Goal: Task Accomplishment & Management: Manage account settings

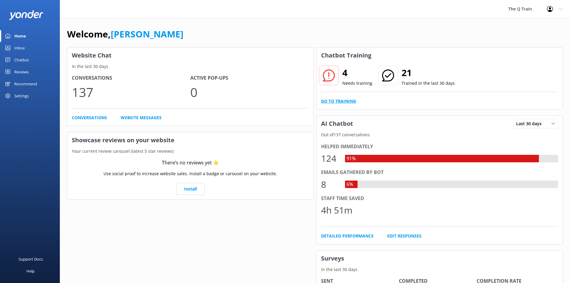
click at [342, 101] on link "Go to Training" at bounding box center [338, 101] width 35 height 7
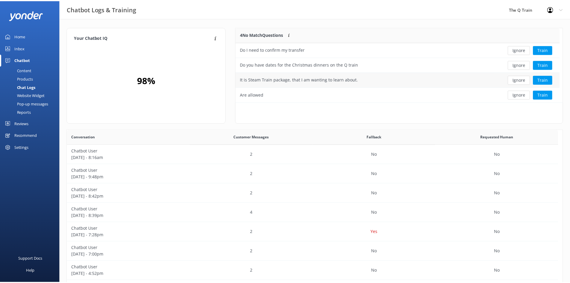
scroll to position [205, 491]
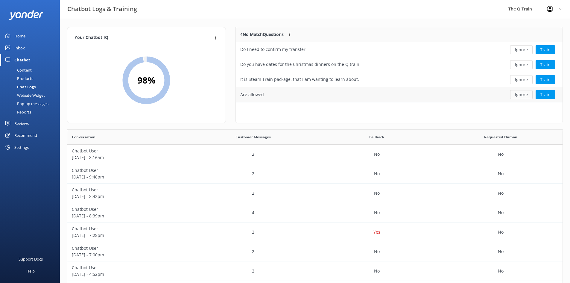
click at [524, 95] on button "Ignore" at bounding box center [521, 94] width 22 height 9
click at [547, 80] on button "Train" at bounding box center [545, 79] width 19 height 9
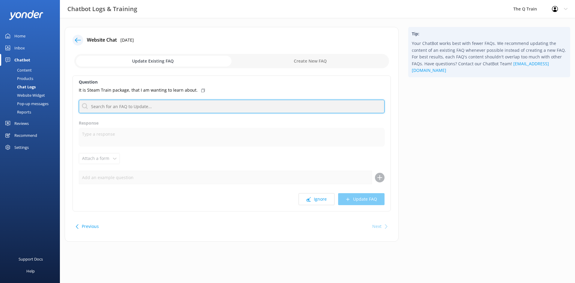
click at [149, 107] on input "text" at bounding box center [232, 106] width 306 height 13
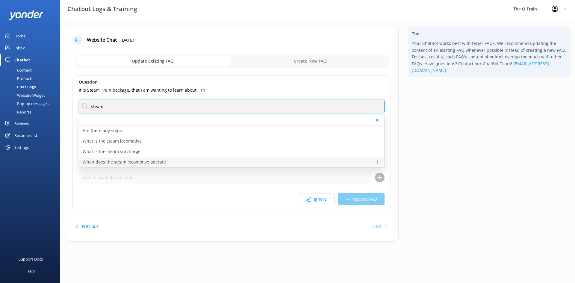
type input "steam"
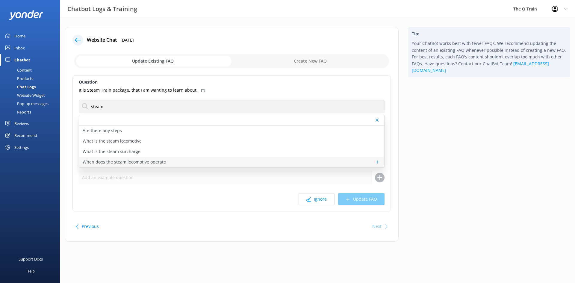
click at [149, 161] on p "When does the steam locomotive operate" at bounding box center [124, 162] width 83 height 7
type textarea "The steam locomotive operates on select weekends throughout the year, typically…"
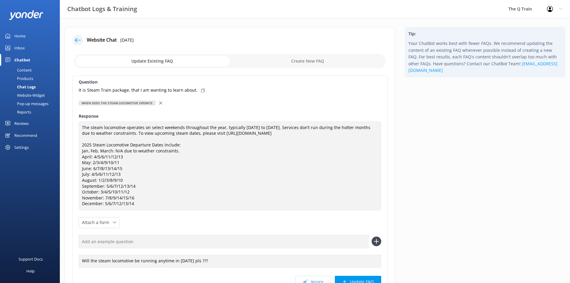
click at [201, 90] on icon at bounding box center [203, 91] width 4 height 4
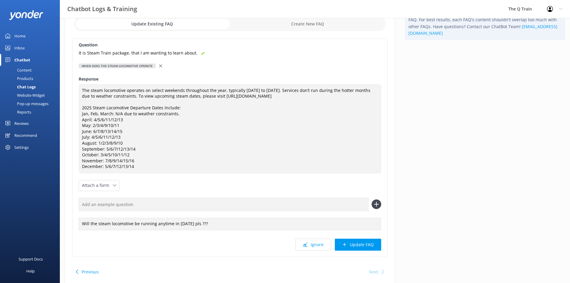
scroll to position [59, 0]
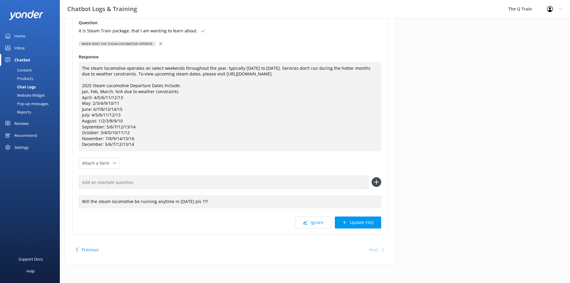
click at [118, 183] on input "text" at bounding box center [224, 181] width 290 height 13
paste input "It is Steam Train package, that I am wanting to learn about."
type input "It is Steam Train package, that I am wanting to learn about."
click at [350, 221] on button "Update FAQ" at bounding box center [358, 222] width 46 height 12
click at [378, 182] on use at bounding box center [376, 182] width 5 height 5
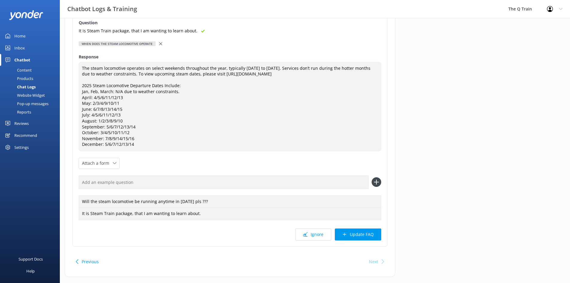
click at [157, 182] on input "text" at bounding box center [224, 181] width 290 height 13
type input "Steam"
click at [374, 182] on icon at bounding box center [377, 182] width 10 height 10
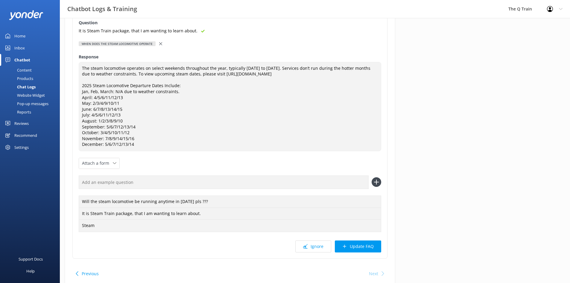
drag, startPoint x: 356, startPoint y: 247, endPoint x: 339, endPoint y: 244, distance: 17.7
click at [356, 247] on button "Update FAQ" at bounding box center [358, 246] width 46 height 12
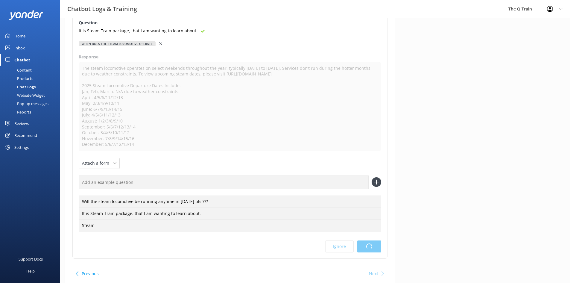
scroll to position [0, 0]
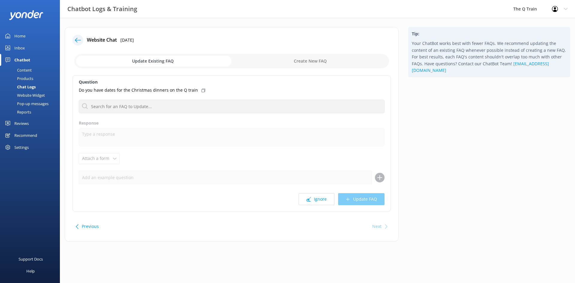
click at [21, 37] on div "Home" at bounding box center [19, 36] width 11 height 12
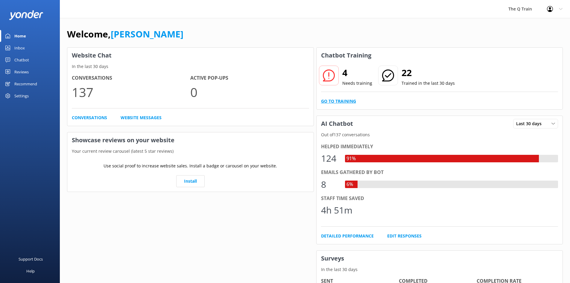
click at [344, 101] on link "Go to Training" at bounding box center [338, 101] width 35 height 7
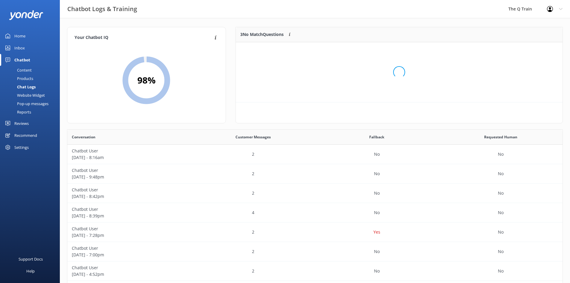
scroll to position [41, 322]
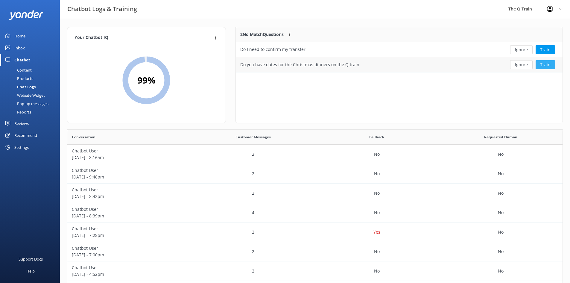
click at [546, 64] on button "Train" at bounding box center [545, 64] width 19 height 9
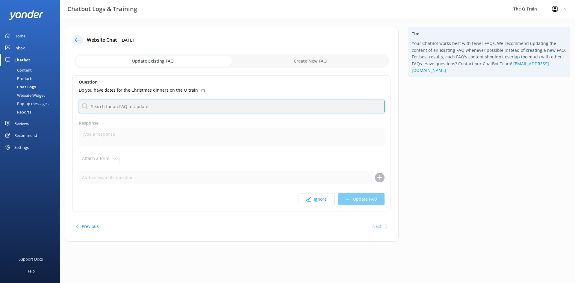
click at [134, 107] on input "text" at bounding box center [232, 106] width 306 height 13
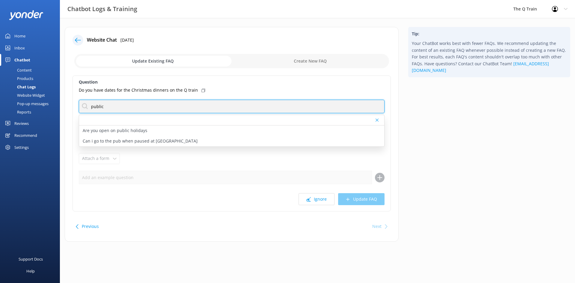
drag, startPoint x: 128, startPoint y: 106, endPoint x: 89, endPoint y: 105, distance: 39.5
click at [89, 105] on input "public" at bounding box center [232, 106] width 306 height 13
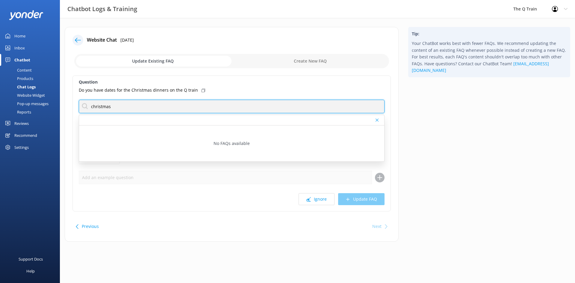
drag, startPoint x: 114, startPoint y: 106, endPoint x: 77, endPoint y: 107, distance: 36.5
click at [77, 107] on div "Question Do you have dates for the Christmas dinners on the Q train christmas N…" at bounding box center [231, 143] width 318 height 136
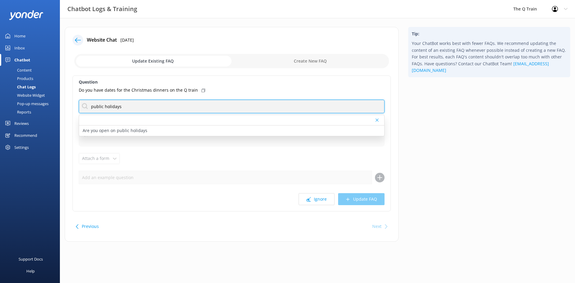
drag, startPoint x: 126, startPoint y: 104, endPoint x: 82, endPoint y: 101, distance: 44.1
click at [82, 101] on input "public holidays" at bounding box center [232, 106] width 306 height 13
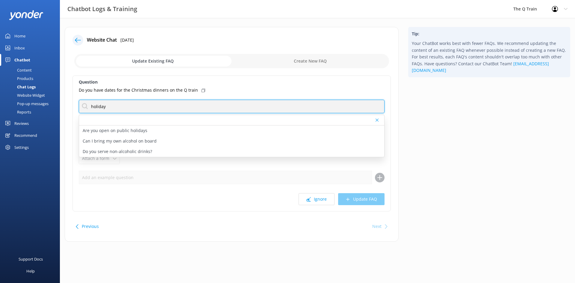
drag, startPoint x: 98, startPoint y: 107, endPoint x: 90, endPoint y: 107, distance: 7.8
click at [90, 107] on input "holiday" at bounding box center [232, 106] width 306 height 13
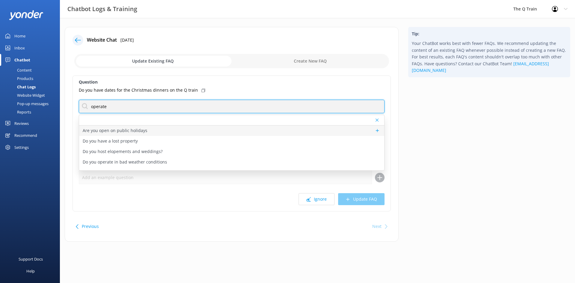
type input "operate"
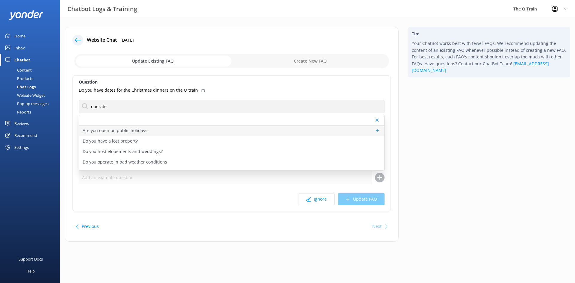
click at [133, 131] on p "Are you open on public holidays" at bounding box center [115, 130] width 65 height 7
type textarea "We do not operate on Public Holidays and we shut for two weeks of Christmas/New…"
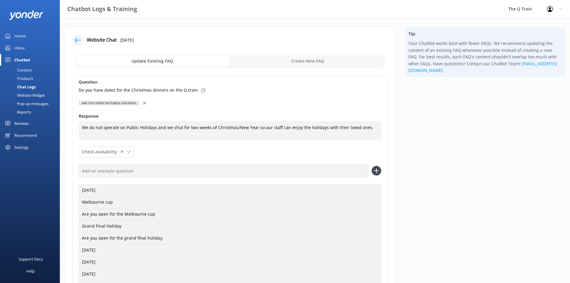
click at [201, 90] on icon at bounding box center [203, 91] width 4 height 4
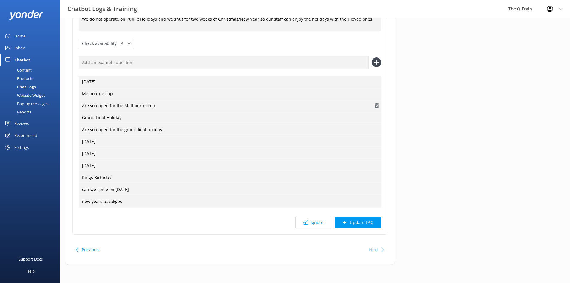
scroll to position [78, 0]
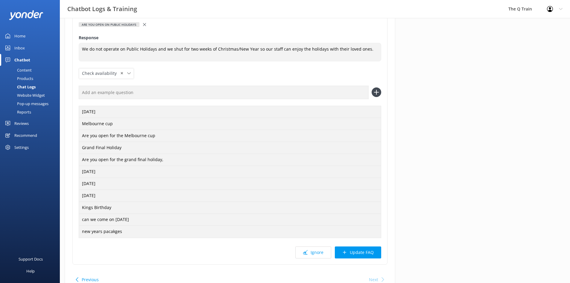
click at [189, 94] on input "text" at bounding box center [224, 92] width 290 height 13
paste input "Do you have dates for the Christmas dinners on the Q train"
type input "Do you have dates for the Christmas dinners on the Q train"
click at [379, 92] on icon at bounding box center [377, 92] width 10 height 10
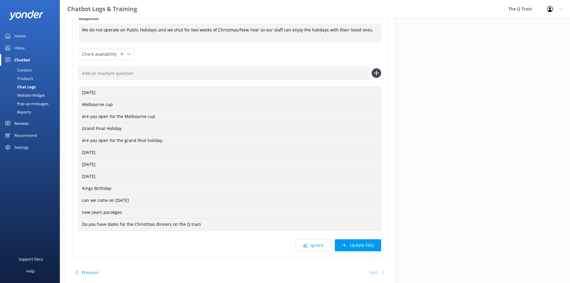
scroll to position [108, 0]
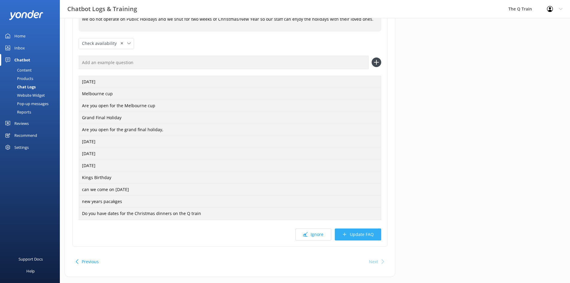
click at [354, 235] on button "Update FAQ" at bounding box center [358, 234] width 46 height 12
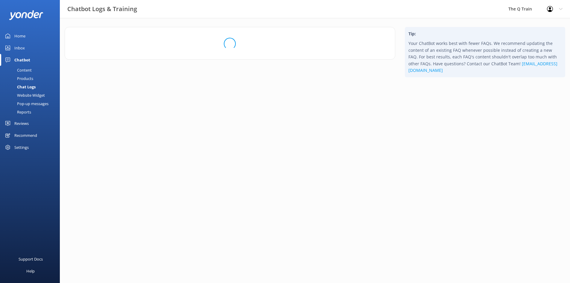
scroll to position [0, 0]
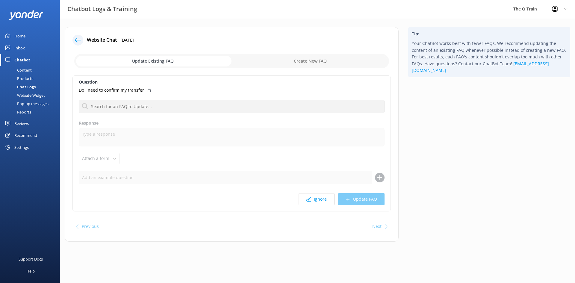
click at [19, 36] on div "Home" at bounding box center [19, 36] width 11 height 12
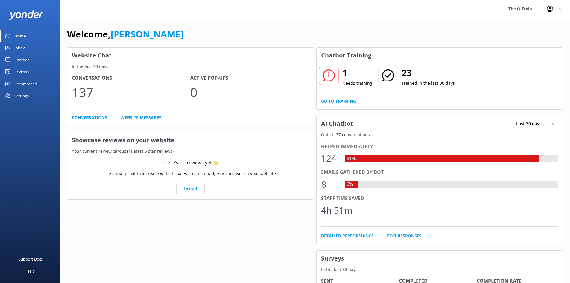
click at [344, 101] on link "Go to Training" at bounding box center [338, 101] width 35 height 7
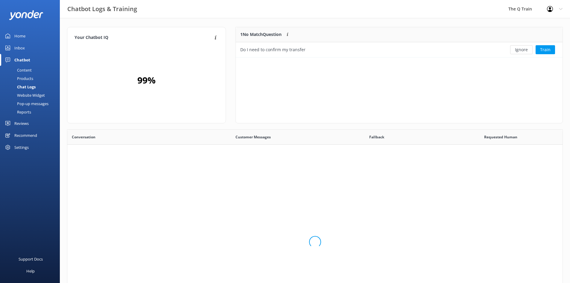
scroll to position [205, 491]
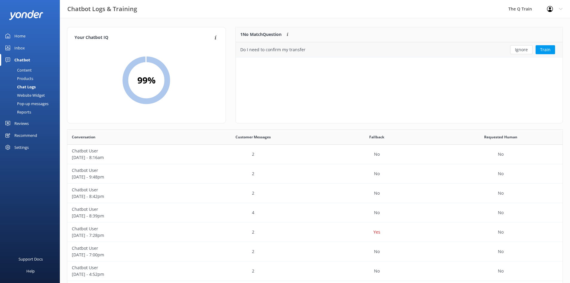
click at [298, 50] on div "Do I need to confirm my transfer" at bounding box center [272, 49] width 65 height 7
click at [527, 51] on button "Ignore" at bounding box center [521, 49] width 22 height 9
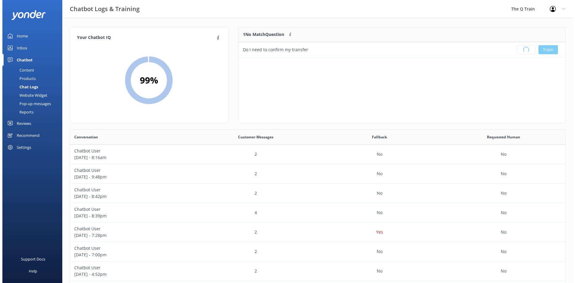
scroll to position [70, 322]
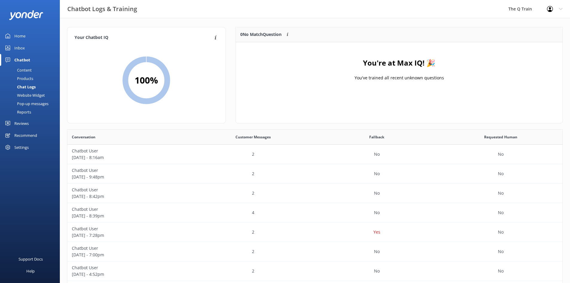
click at [23, 48] on div "Inbox" at bounding box center [19, 48] width 10 height 12
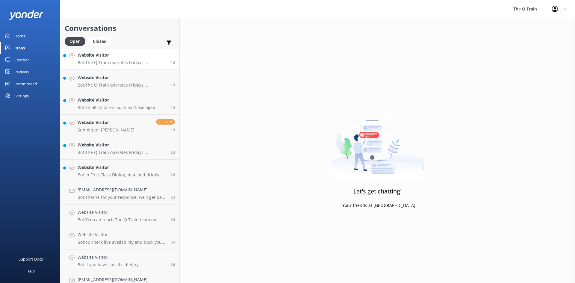
scroll to position [299, 0]
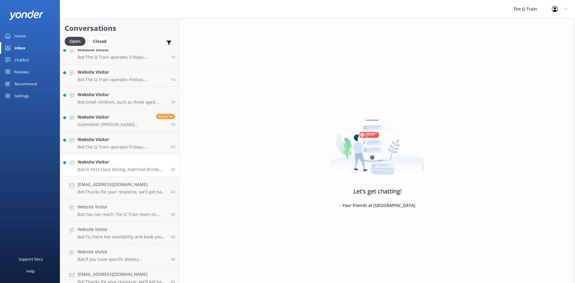
click at [116, 165] on h4 "Website Visitor" at bounding box center [122, 162] width 89 height 7
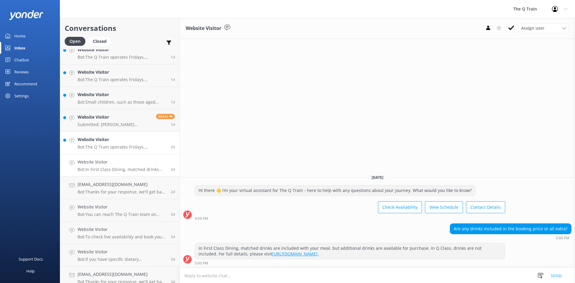
click at [115, 144] on p "Bot: The Q Train operates Fridays, Saturdays, and Sundays all year round, excep…" at bounding box center [122, 146] width 89 height 5
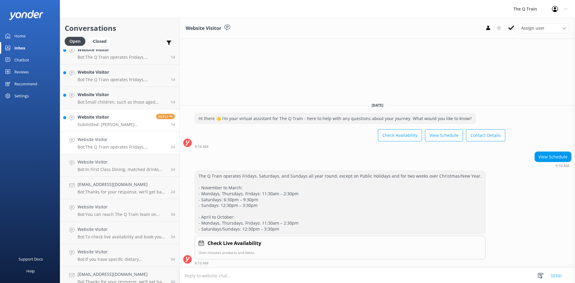
click at [118, 119] on h4 "Website Visitor" at bounding box center [115, 117] width 74 height 7
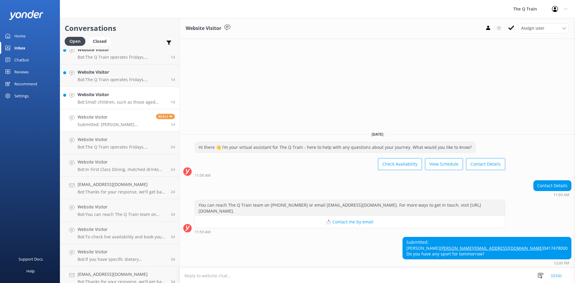
click at [115, 98] on div "Website Visitor Bot: Small children, such as those aged [DEMOGRAPHIC_DATA], may…" at bounding box center [122, 97] width 89 height 13
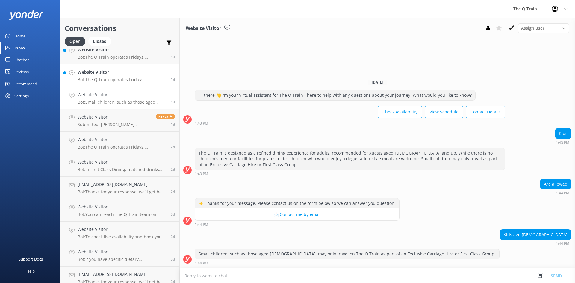
click at [109, 77] on div "Website Visitor Bot: The Q Train operates Fridays, Saturdays, and Sundays all y…" at bounding box center [122, 75] width 89 height 13
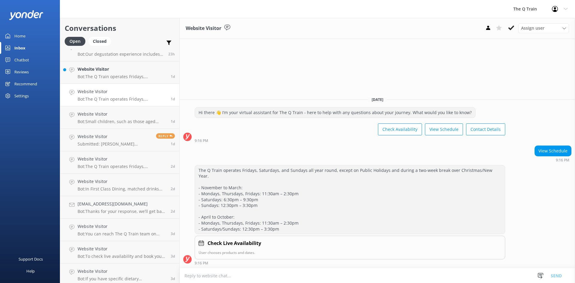
scroll to position [269, 0]
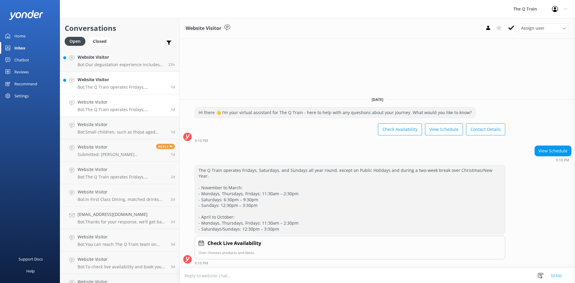
click at [108, 82] on h4 "Website Visitor" at bounding box center [122, 79] width 89 height 7
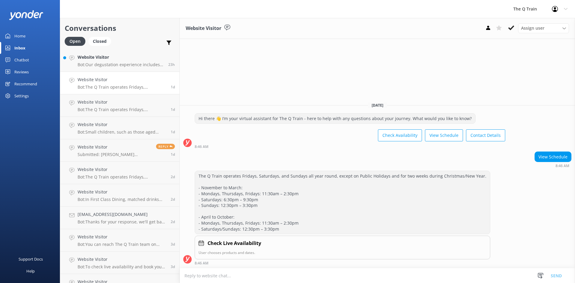
scroll to position [239, 0]
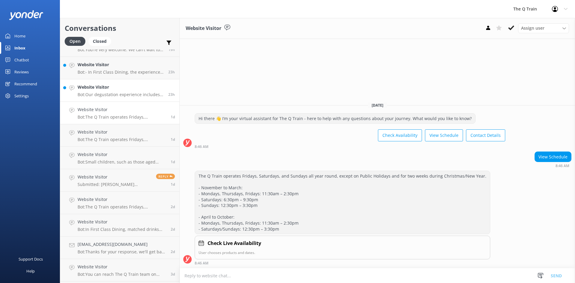
click at [108, 93] on p "Bot: Our degustation experience includes vegetarian, vegan, gluten free, nut fr…" at bounding box center [121, 94] width 86 height 5
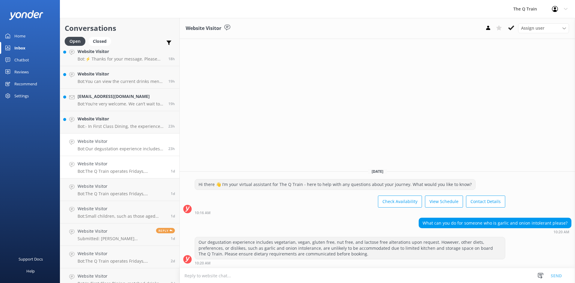
scroll to position [180, 0]
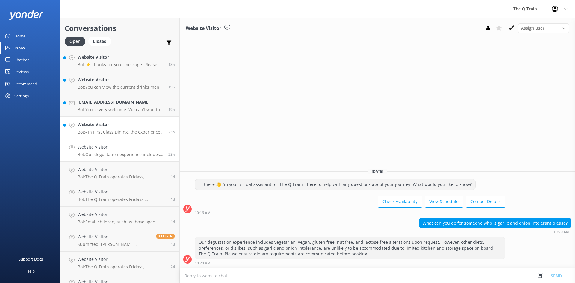
click at [109, 127] on h4 "Website Visitor" at bounding box center [121, 124] width 86 height 7
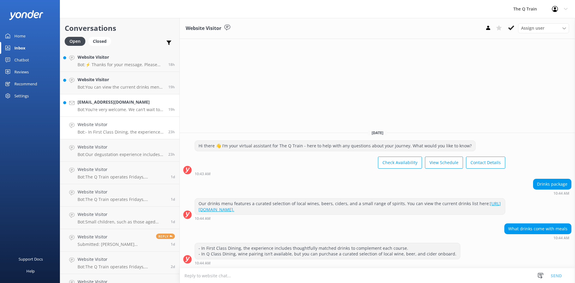
click at [112, 105] on h4 "[EMAIL_ADDRESS][DOMAIN_NAME]" at bounding box center [121, 102] width 86 height 7
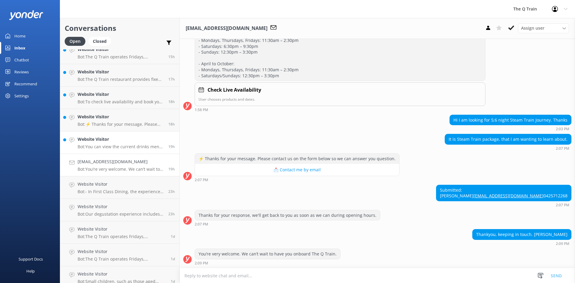
scroll to position [120, 0]
click at [115, 143] on h4 "Website Visitor" at bounding box center [121, 139] width 86 height 7
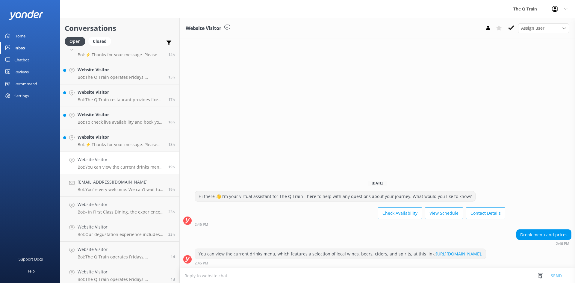
scroll to position [90, 0]
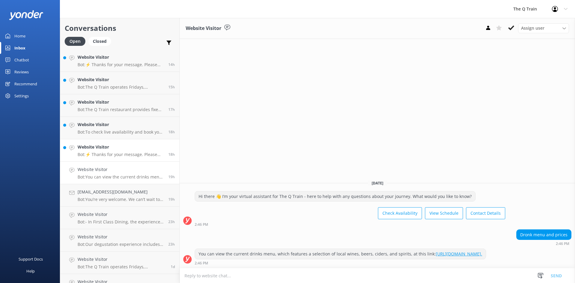
click at [112, 150] on h4 "Website Visitor" at bounding box center [121, 147] width 86 height 7
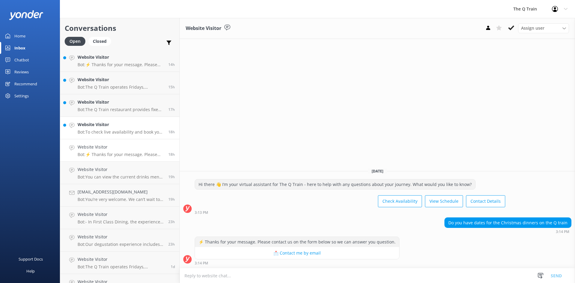
click at [115, 127] on h4 "Website Visitor" at bounding box center [121, 124] width 86 height 7
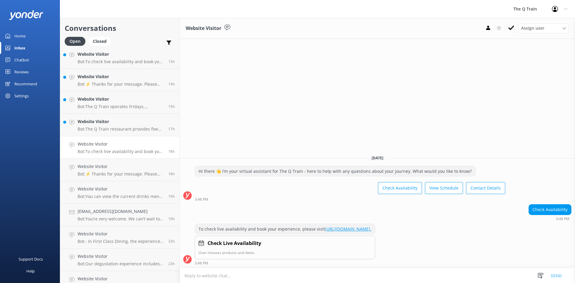
scroll to position [60, 0]
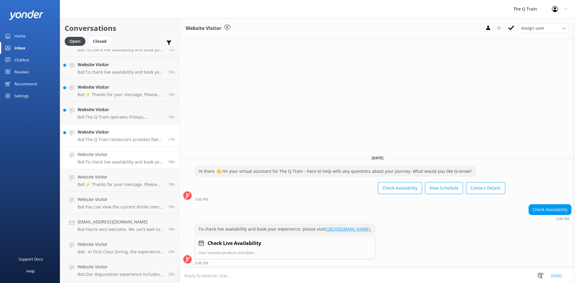
click at [116, 141] on p "Bot: The Q Train restaurant provides fixed table style seating in Q Class for 6…" at bounding box center [121, 139] width 86 height 5
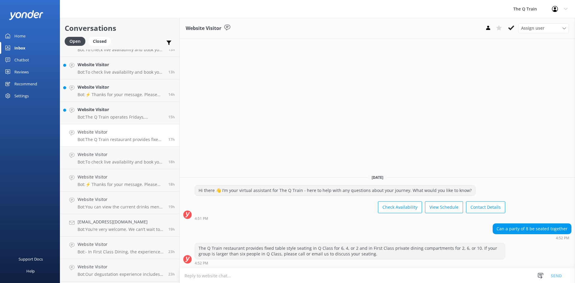
scroll to position [30, 0]
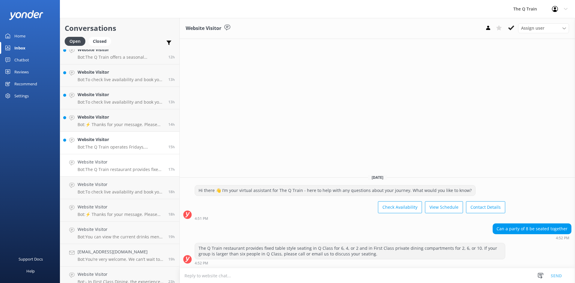
click at [121, 144] on div "Website Visitor Bot: The Q Train operates Fridays, Saturdays, and Sundays all y…" at bounding box center [121, 142] width 86 height 13
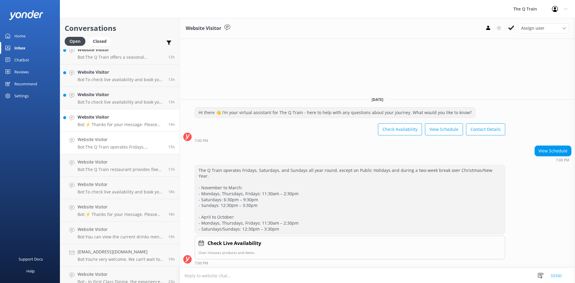
click at [122, 122] on p "Bot: ⚡ Thanks for your message. Please contact us on the form below so we can a…" at bounding box center [121, 124] width 86 height 5
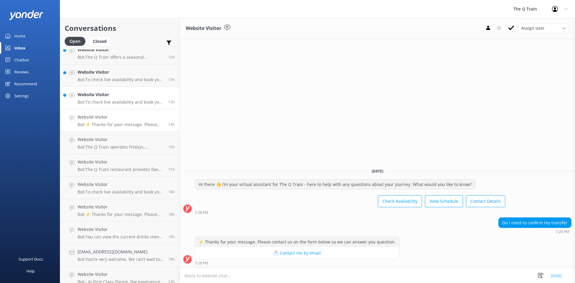
click at [122, 100] on p "Bot: To check live availability and book your experience, please click [URL][DO…" at bounding box center [121, 101] width 86 height 5
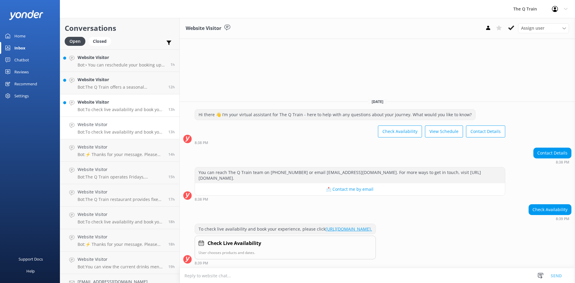
click at [121, 107] on p "Bot: To check live availability and book your experience, please click [URL][DO…" at bounding box center [121, 109] width 86 height 5
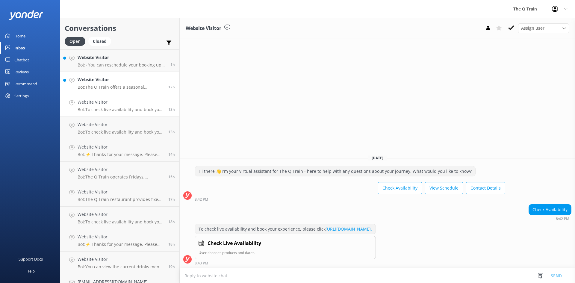
click at [129, 85] on p "Bot: The Q Train offers a seasonal degustation menu showcasing the finest local…" at bounding box center [121, 86] width 86 height 5
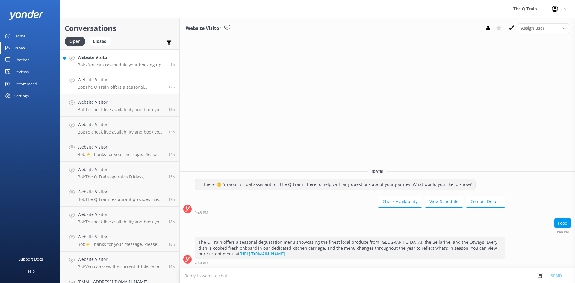
click at [134, 63] on p "Bot: • You can reschedule your booking up to two days before your dining journe…" at bounding box center [122, 64] width 88 height 5
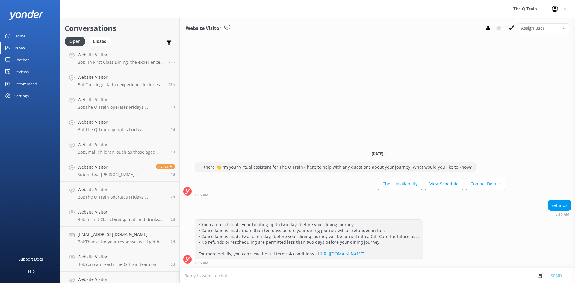
scroll to position [269, 0]
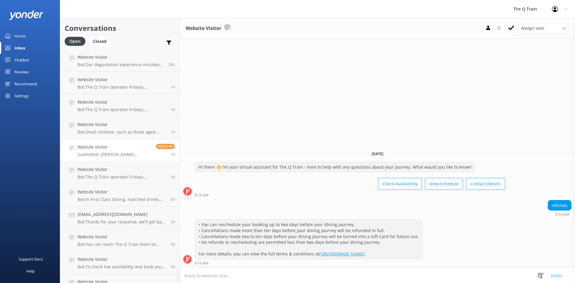
click at [119, 150] on h4 "Website Visitor" at bounding box center [115, 147] width 74 height 7
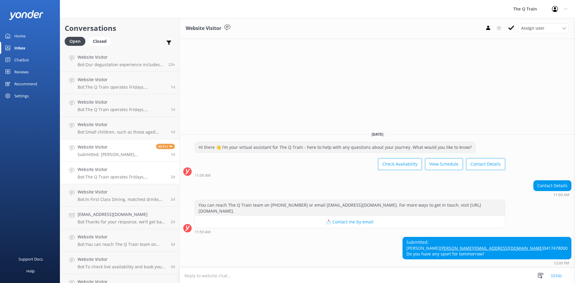
click at [115, 173] on div "Website Visitor Bot: The Q Train operates Fridays, Saturdays, and Sundays all y…" at bounding box center [122, 172] width 89 height 13
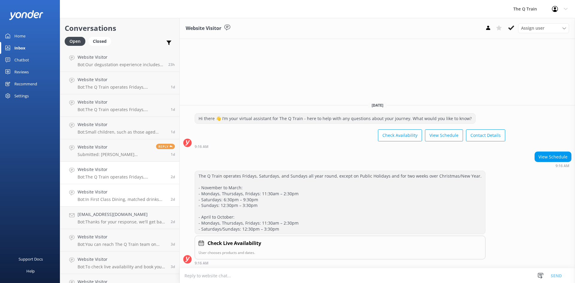
click at [112, 195] on h4 "Website Visitor" at bounding box center [122, 192] width 89 height 7
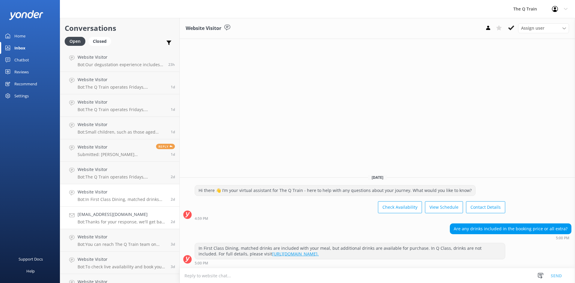
click at [111, 216] on h4 "[EMAIL_ADDRESS][DOMAIN_NAME]" at bounding box center [122, 214] width 89 height 7
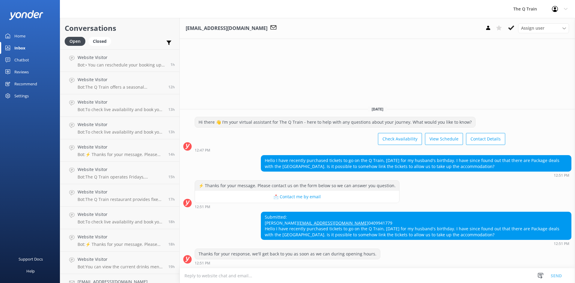
click at [24, 38] on div "Home" at bounding box center [19, 36] width 11 height 12
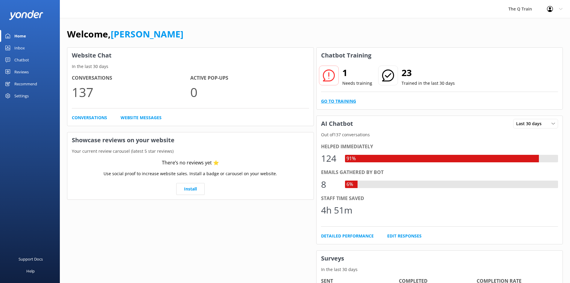
click at [335, 102] on link "Go to Training" at bounding box center [338, 101] width 35 height 7
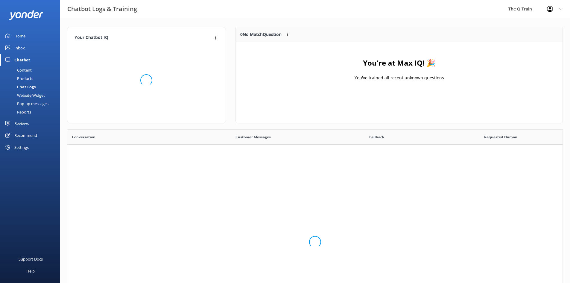
scroll to position [205, 491]
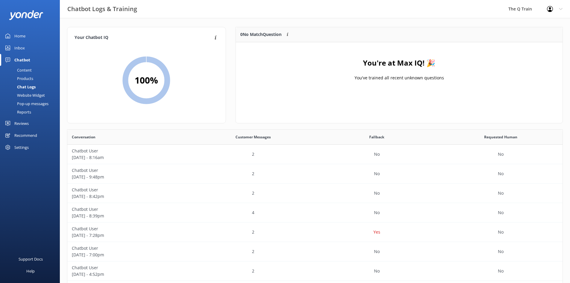
click at [23, 36] on div "Home" at bounding box center [19, 36] width 11 height 12
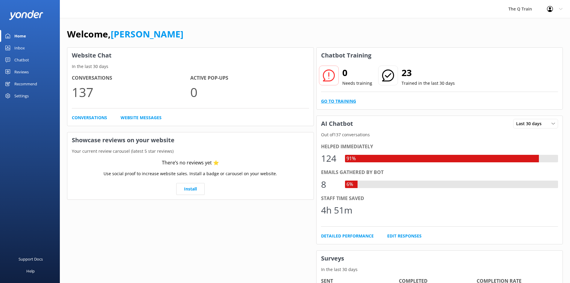
click at [339, 101] on link "Go to Training" at bounding box center [338, 101] width 35 height 7
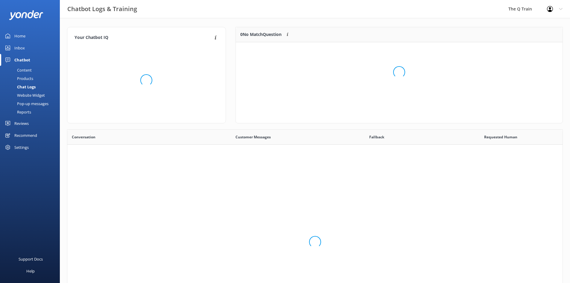
scroll to position [205, 491]
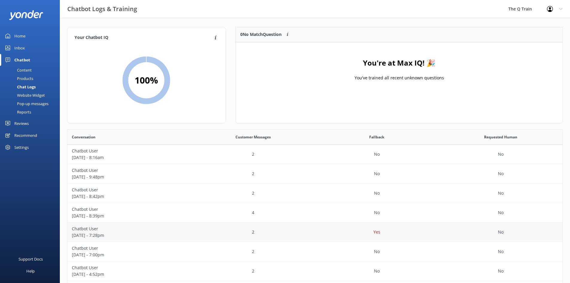
click at [91, 229] on p "Chatbot User" at bounding box center [129, 228] width 115 height 7
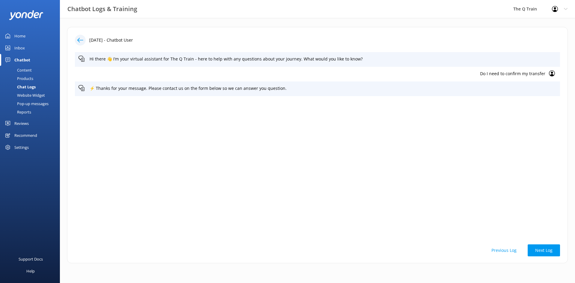
click at [20, 36] on div "Home" at bounding box center [19, 36] width 11 height 12
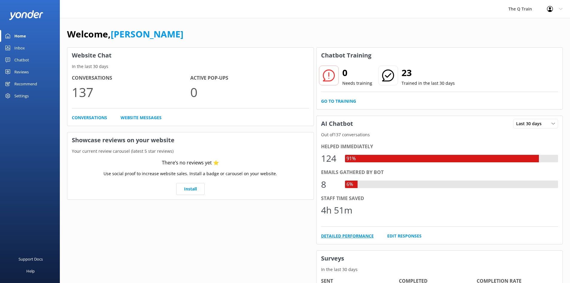
click at [350, 236] on link "Detailed Performance" at bounding box center [347, 236] width 53 height 7
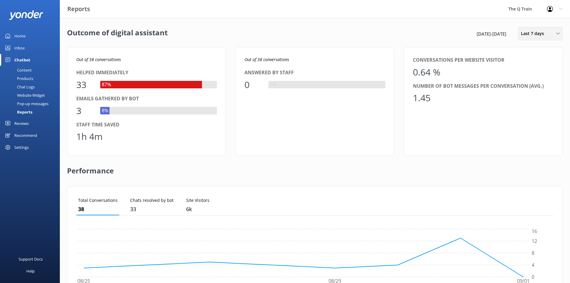
click at [542, 34] on span "Last 7 days" at bounding box center [534, 33] width 27 height 7
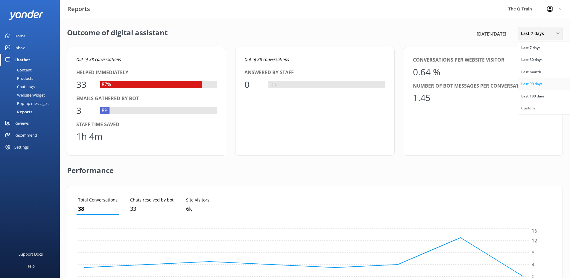
click at [535, 84] on div "Last 90 days" at bounding box center [531, 84] width 21 height 6
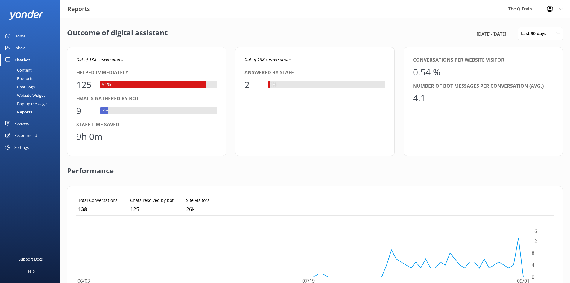
click at [19, 35] on div "Home" at bounding box center [19, 36] width 11 height 12
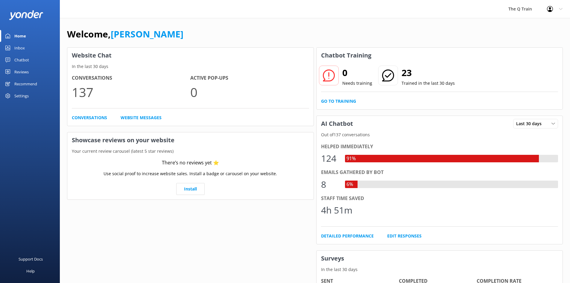
click at [189, 38] on div "Welcome, [PERSON_NAME]" at bounding box center [315, 37] width 496 height 20
click at [19, 48] on div "Inbox" at bounding box center [19, 48] width 10 height 12
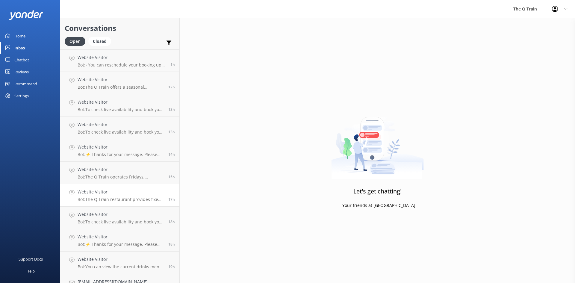
click at [131, 198] on p "Bot: The Q Train restaurant provides fixed table style seating in Q Class for 6…" at bounding box center [121, 199] width 86 height 5
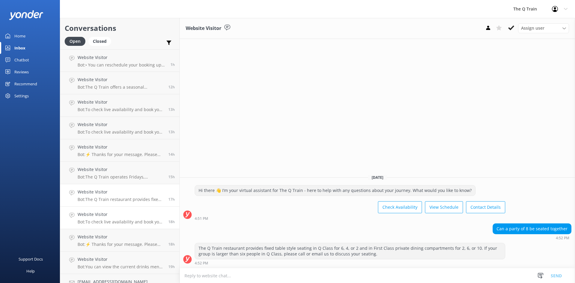
click at [131, 218] on h4 "Website Visitor" at bounding box center [121, 214] width 86 height 7
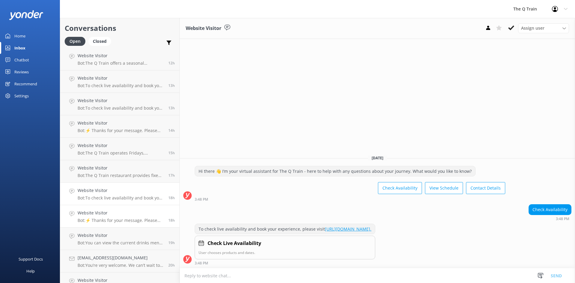
scroll to position [60, 0]
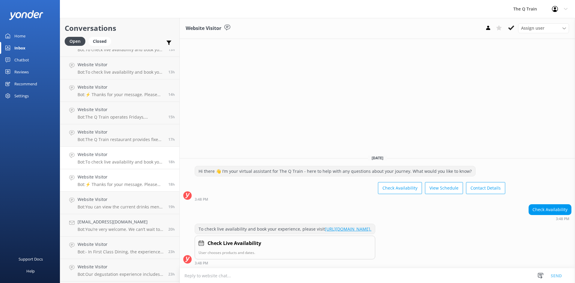
click at [125, 181] on div "Website Visitor Bot: ⚡ Thanks for your message. Please contact us on the form b…" at bounding box center [121, 180] width 86 height 13
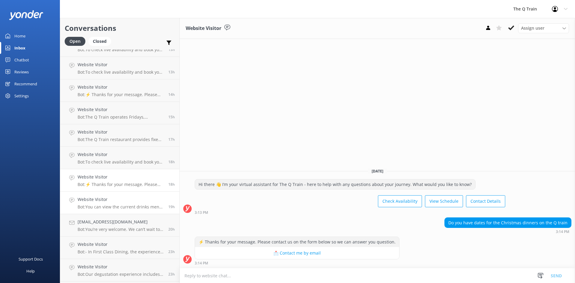
click at [122, 202] on h4 "Website Visitor" at bounding box center [121, 199] width 86 height 7
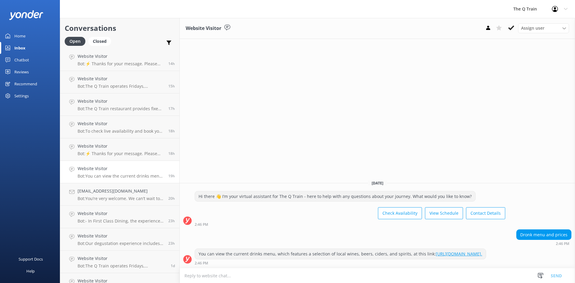
scroll to position [120, 0]
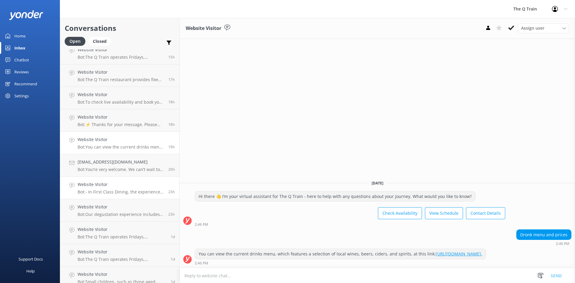
click at [124, 190] on p "Bot: - In First Class Dining, the experience includes thoughtfully matched drin…" at bounding box center [121, 191] width 86 height 5
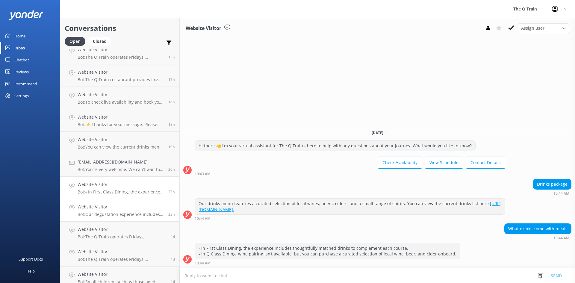
click at [123, 207] on h4 "Website Visitor" at bounding box center [121, 207] width 86 height 7
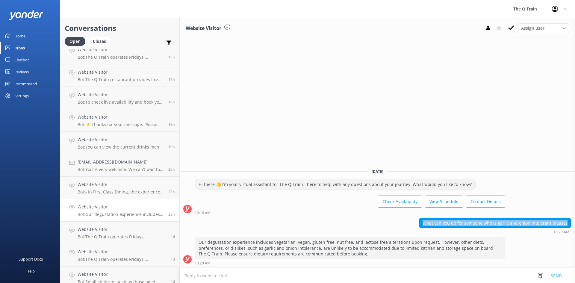
drag, startPoint x: 426, startPoint y: 222, endPoint x: 569, endPoint y: 223, distance: 142.5
click at [569, 223] on div "What can you do for someone who is garlic and onion intolerant please?" at bounding box center [495, 223] width 152 height 10
copy div "What can you do for someone who is garlic and onion intolerant please?"
click at [22, 36] on div "Home" at bounding box center [19, 36] width 11 height 12
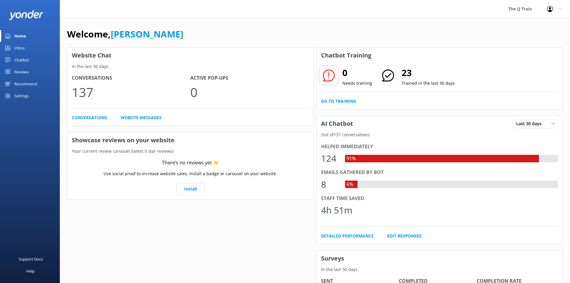
click at [23, 59] on div "Chatbot" at bounding box center [21, 60] width 15 height 12
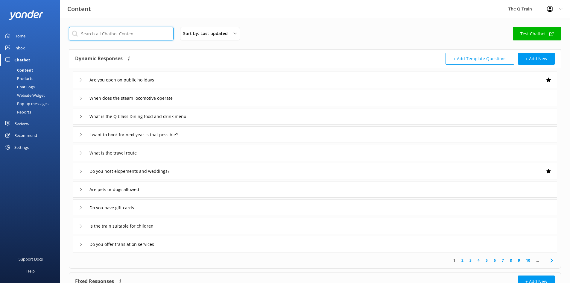
click at [104, 35] on input "text" at bounding box center [121, 33] width 105 height 13
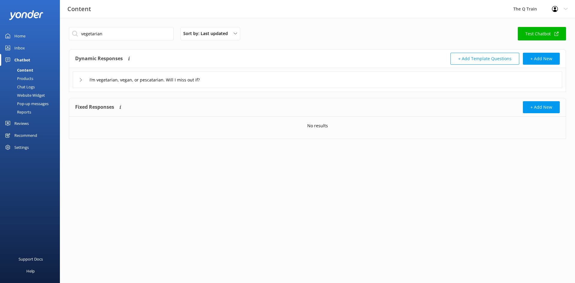
click at [82, 80] on use at bounding box center [81, 79] width 2 height 3
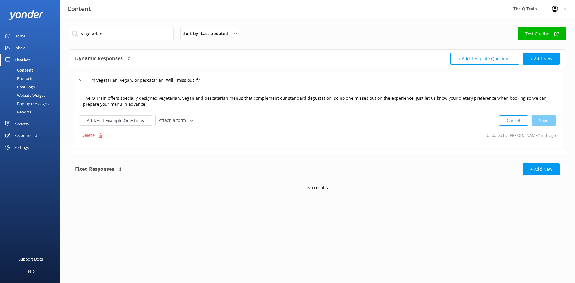
click at [82, 80] on icon at bounding box center [81, 80] width 4 height 4
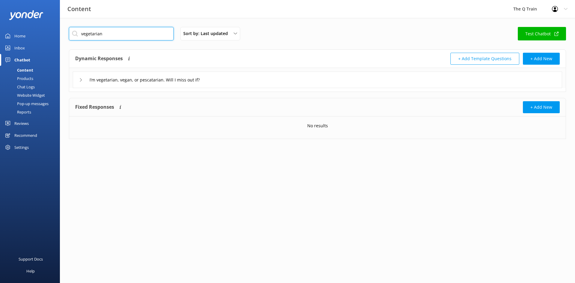
click at [105, 32] on input "vegetarian" at bounding box center [121, 33] width 105 height 13
drag, startPoint x: 112, startPoint y: 34, endPoint x: 74, endPoint y: 32, distance: 38.7
click at [74, 32] on input "vegetarian" at bounding box center [121, 33] width 105 height 13
type input "g"
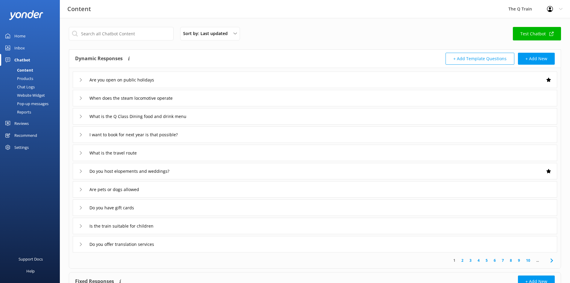
drag, startPoint x: 416, startPoint y: 20, endPoint x: 350, endPoint y: 28, distance: 66.3
click at [415, 20] on div "Sort by: Last updated Title Last updated Test Chatbot Dynamic Responses Dynamic…" at bounding box center [315, 174] width 510 height 313
click at [386, 30] on div "Sort by: Last updated Title Last updated Test Chatbot" at bounding box center [315, 35] width 492 height 17
click at [24, 36] on div "Home" at bounding box center [19, 36] width 11 height 12
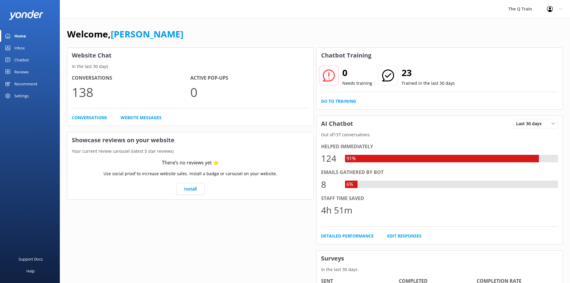
click at [327, 13] on div "The Q Train Profile Settings Logout" at bounding box center [285, 9] width 570 height 18
click at [560, 8] on icon at bounding box center [561, 9] width 4 height 4
click at [544, 26] on link "Profile Settings" at bounding box center [541, 25] width 60 height 15
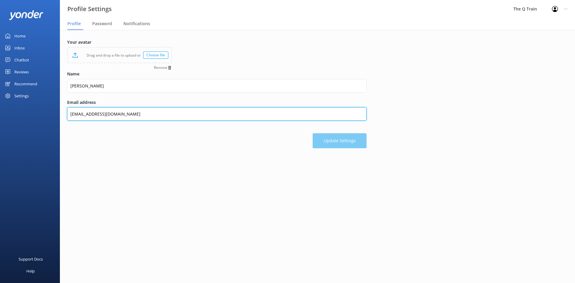
drag, startPoint x: 128, startPoint y: 116, endPoint x: 70, endPoint y: 118, distance: 57.5
click at [69, 117] on input "[EMAIL_ADDRESS][DOMAIN_NAME]" at bounding box center [216, 113] width 299 height 13
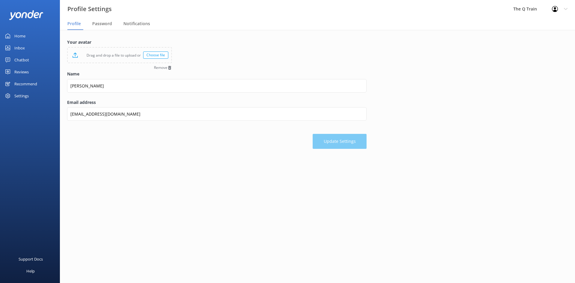
drag, startPoint x: 528, startPoint y: 129, endPoint x: 523, endPoint y: 92, distance: 37.1
click at [528, 129] on div "Your avatar Drag and drop a file to upload or Choose file Remove Name [PERSON_N…" at bounding box center [317, 95] width 515 height 131
